Goal: Task Accomplishment & Management: Complete application form

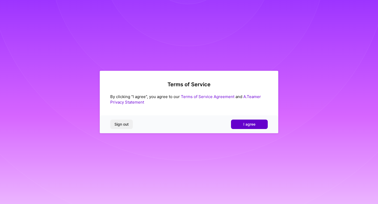
click at [245, 127] on button "I agree" at bounding box center [249, 124] width 37 height 9
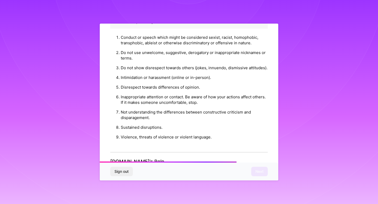
scroll to position [565, 0]
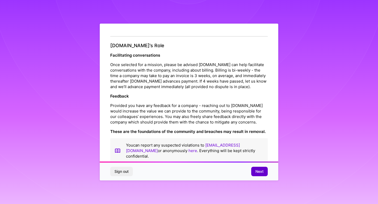
click at [256, 171] on span "Next" at bounding box center [259, 171] width 8 height 5
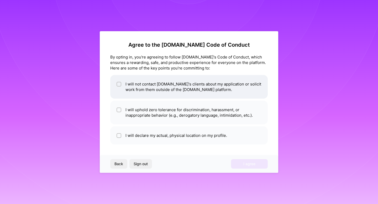
click at [158, 95] on li "I will not contact [DOMAIN_NAME]'s clients about my application or solicit work…" at bounding box center [188, 87] width 157 height 24
checkbox input "true"
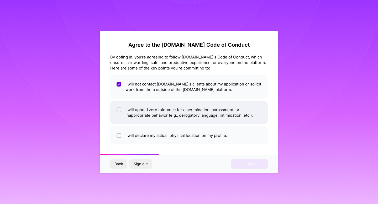
click at [160, 115] on li "I will uphold zero tolerance for discrimination, harassment, or inappropriate b…" at bounding box center [188, 113] width 157 height 24
checkbox input "true"
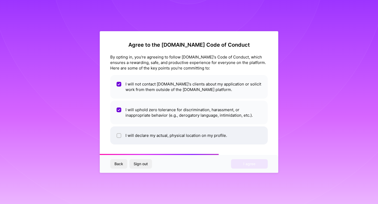
click at [164, 134] on li "I will declare my actual, physical location on my profile." at bounding box center [188, 135] width 157 height 18
checkbox input "true"
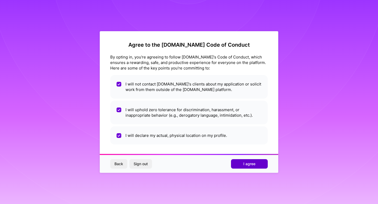
click at [256, 166] on button "I agree" at bounding box center [249, 163] width 37 height 9
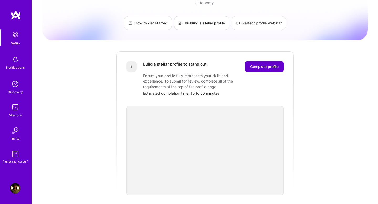
scroll to position [30, 0]
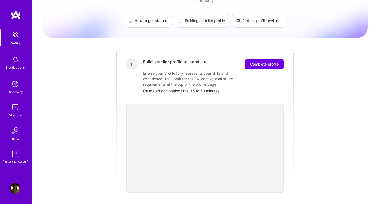
click at [201, 19] on link "Building a stellar profile" at bounding box center [201, 21] width 55 height 14
